Goal: Transaction & Acquisition: Purchase product/service

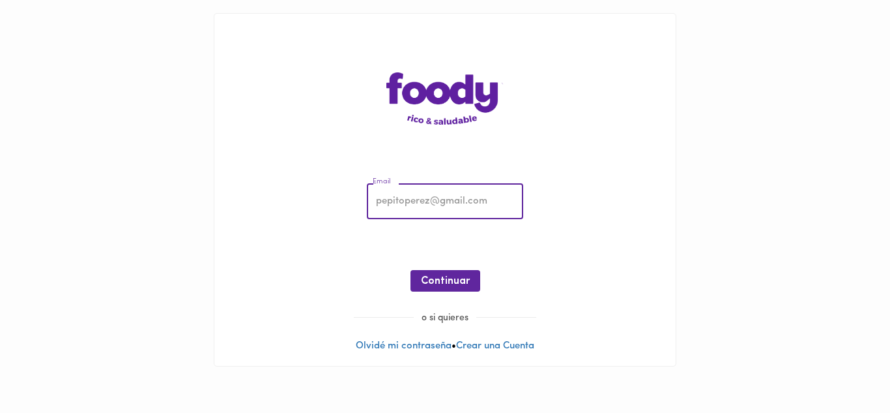
click at [430, 205] on input "email" at bounding box center [445, 202] width 156 height 36
type input "[PERSON_NAME][EMAIL_ADDRESS][DOMAIN_NAME]"
click at [427, 282] on span "Continuar" at bounding box center [445, 281] width 49 height 12
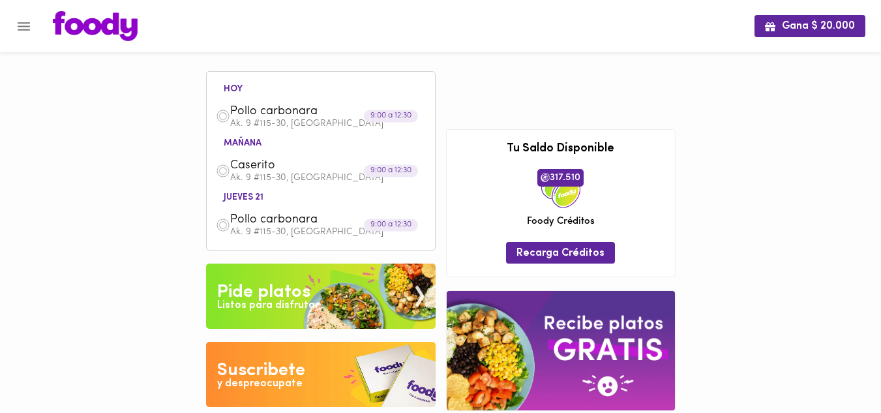
click at [31, 22] on icon "Menu" at bounding box center [24, 26] width 16 height 16
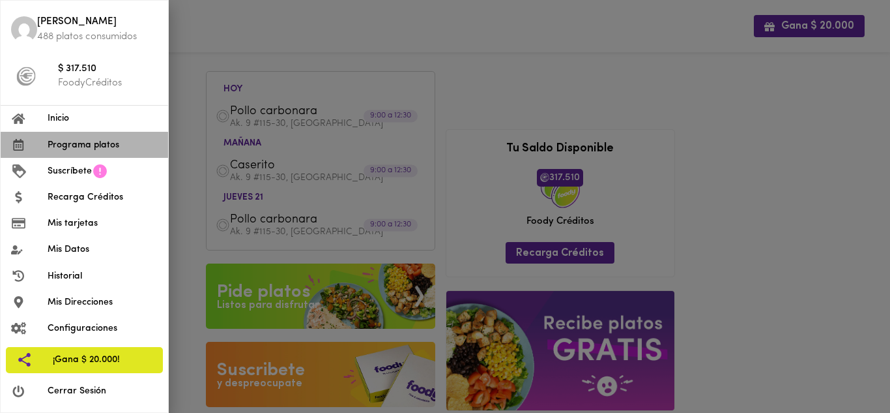
click at [96, 150] on span "Programa platos" at bounding box center [103, 145] width 110 height 14
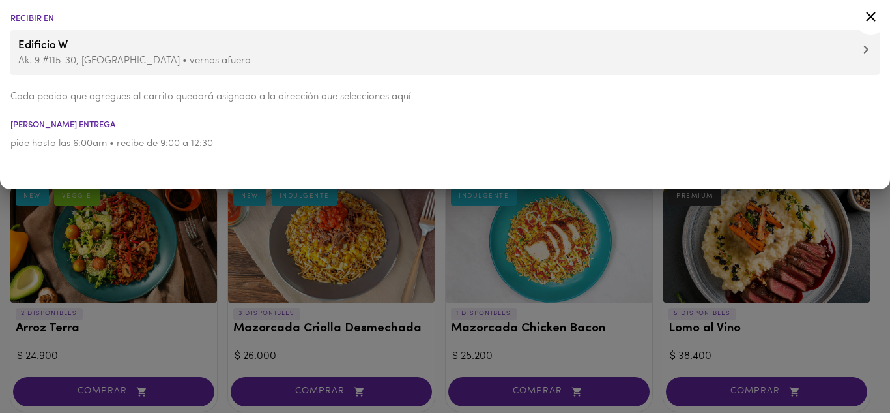
click at [875, 11] on icon at bounding box center [871, 16] width 16 height 16
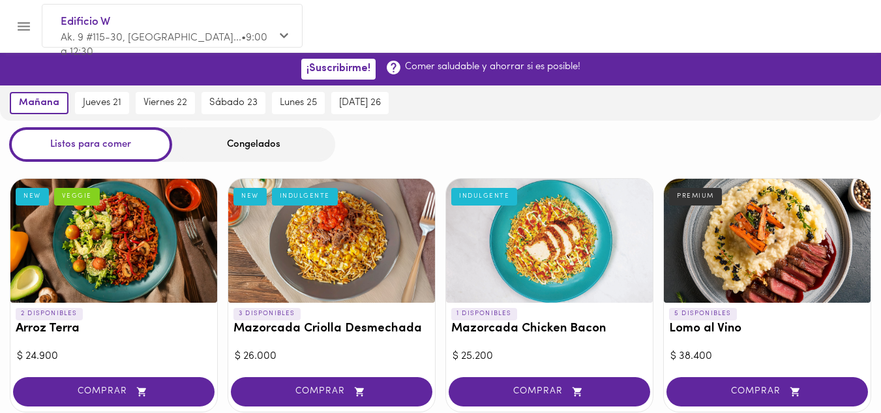
click at [269, 143] on div "Congelados" at bounding box center [253, 144] width 163 height 35
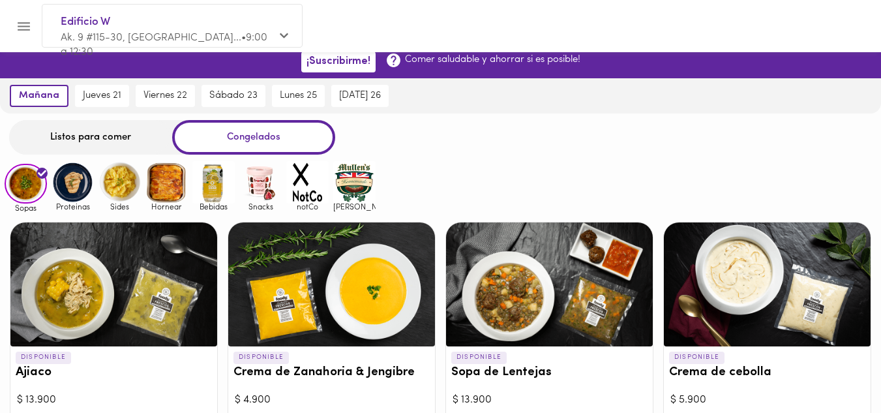
scroll to position [72, 0]
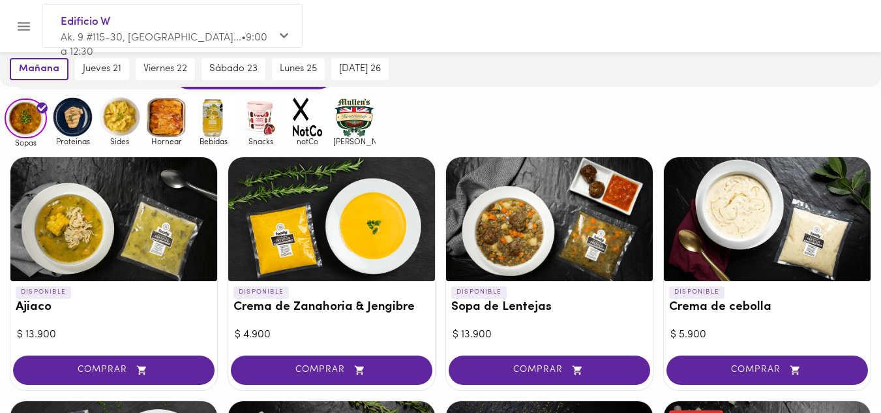
click at [74, 115] on img at bounding box center [72, 117] width 42 height 42
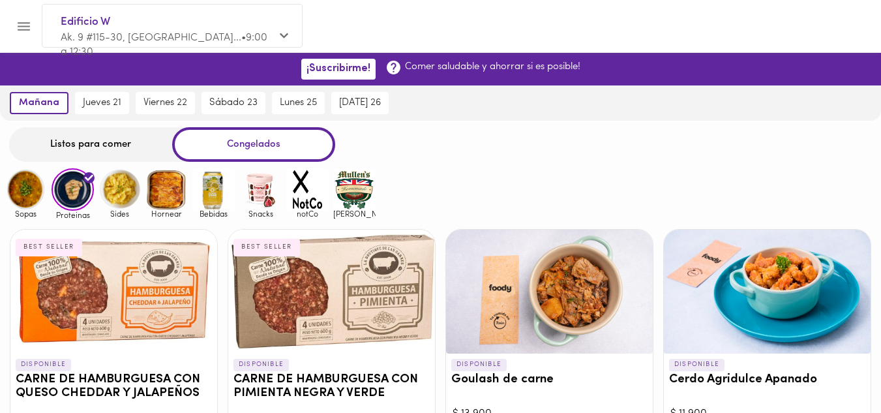
click at [17, 20] on icon "Menu" at bounding box center [24, 26] width 16 height 16
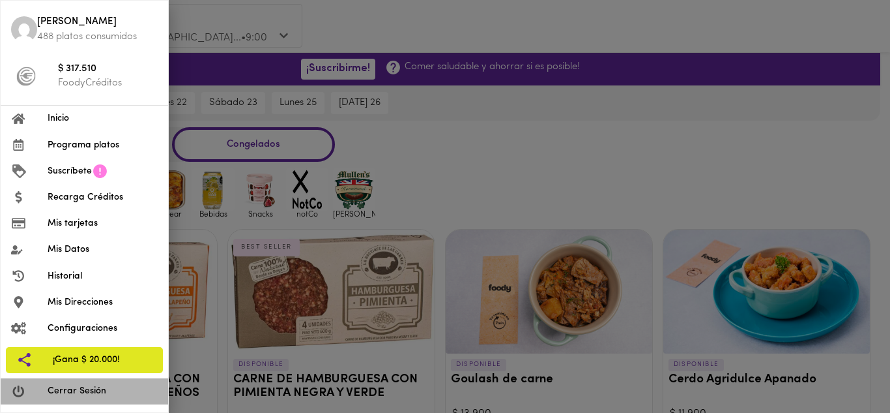
click at [67, 390] on span "Cerrar Sesión" at bounding box center [103, 391] width 110 height 14
